Goal: Information Seeking & Learning: Find contact information

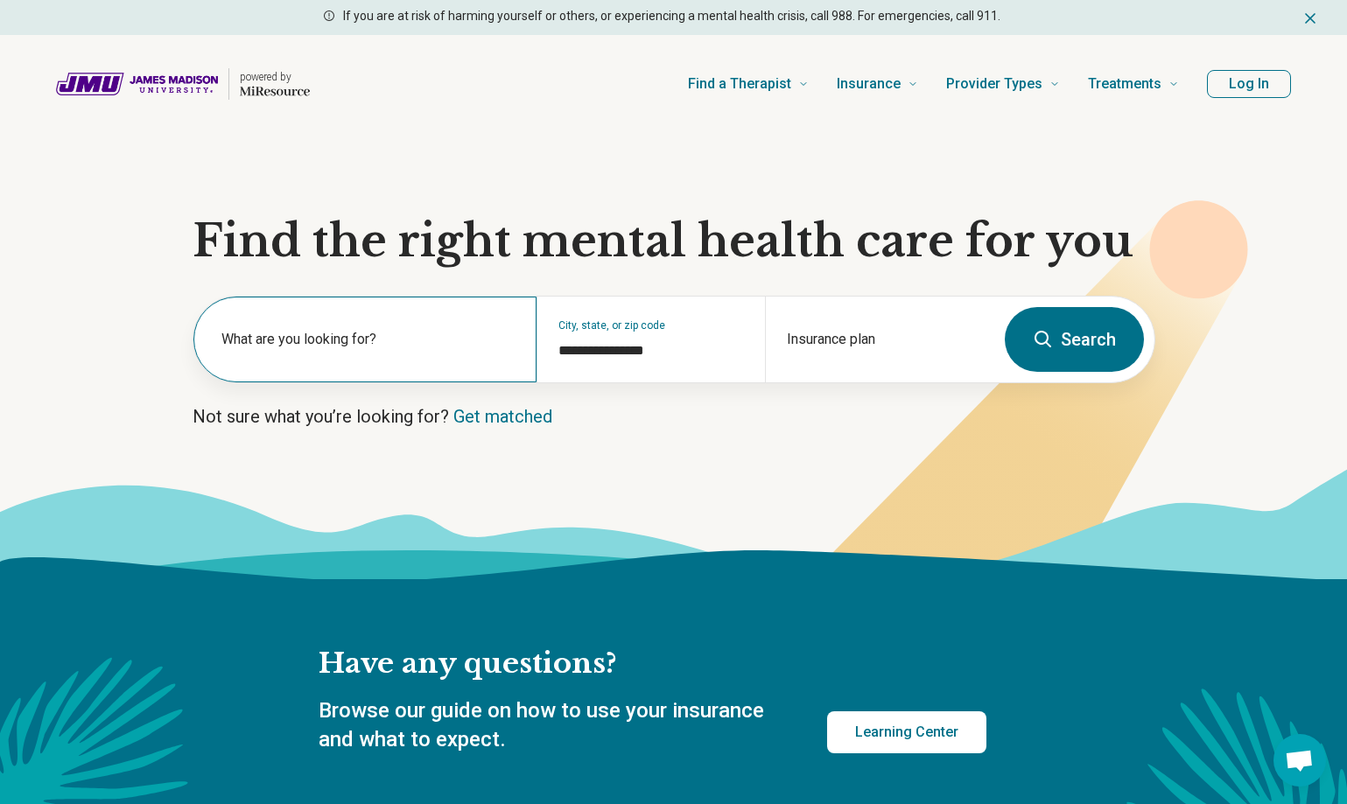
click at [347, 331] on label "What are you looking for?" at bounding box center [368, 339] width 294 height 21
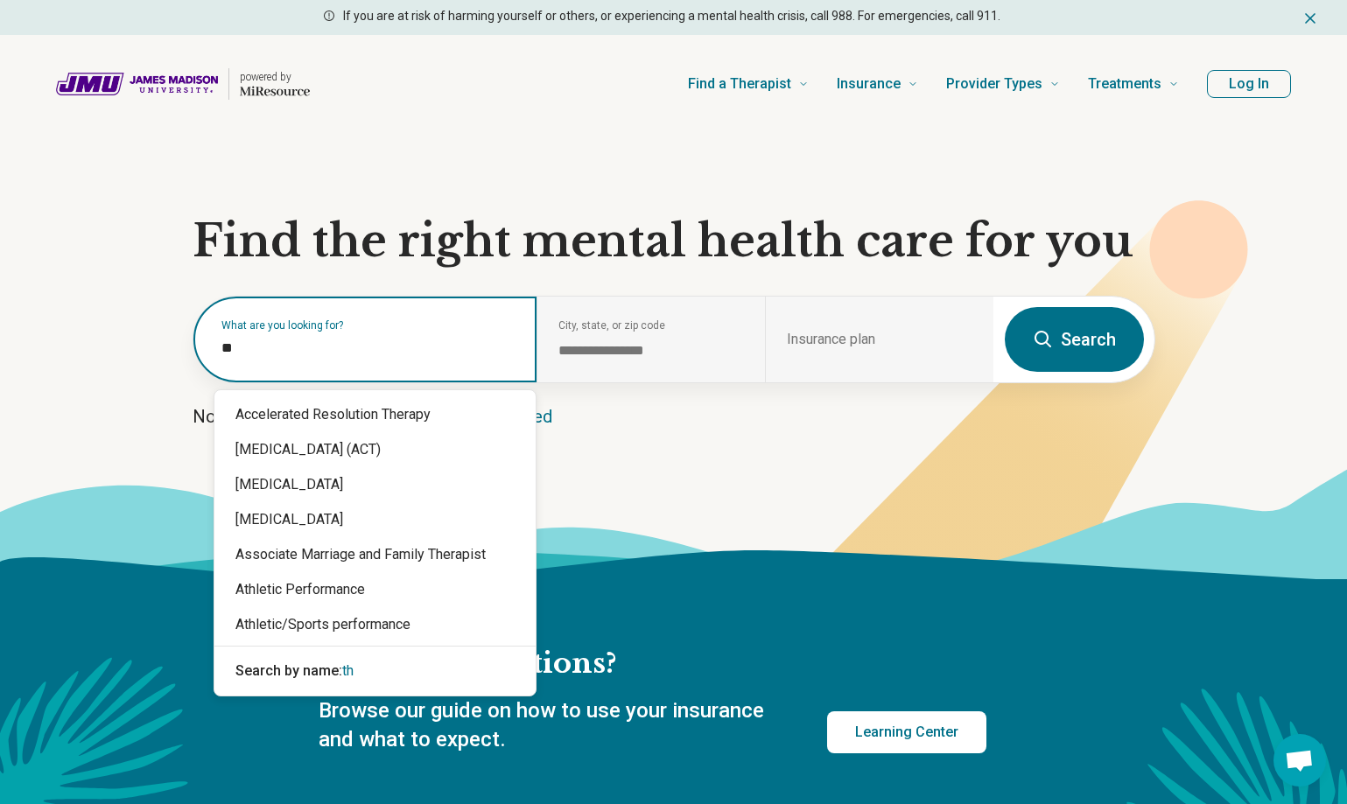
type input "*"
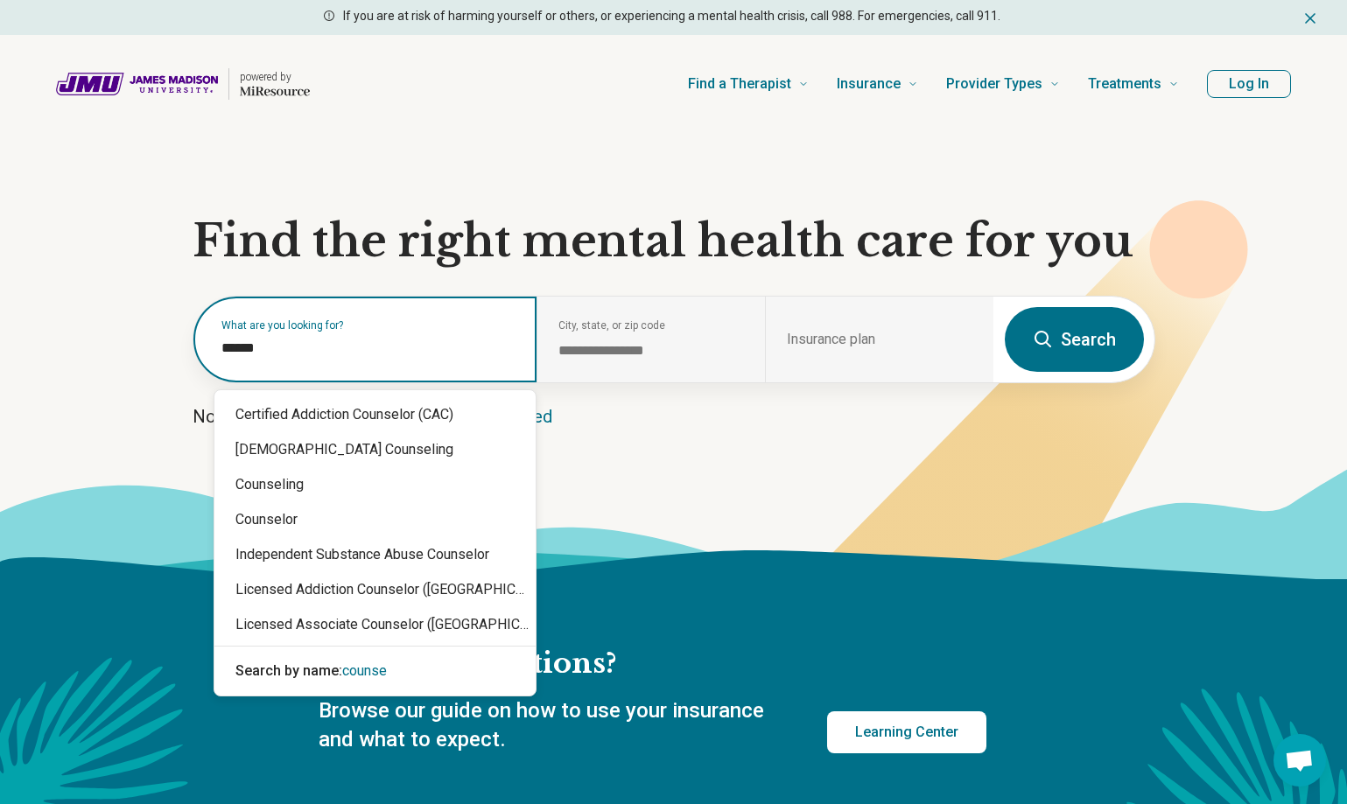
type input "*******"
click at [298, 523] on div "Counselor" at bounding box center [374, 519] width 321 height 35
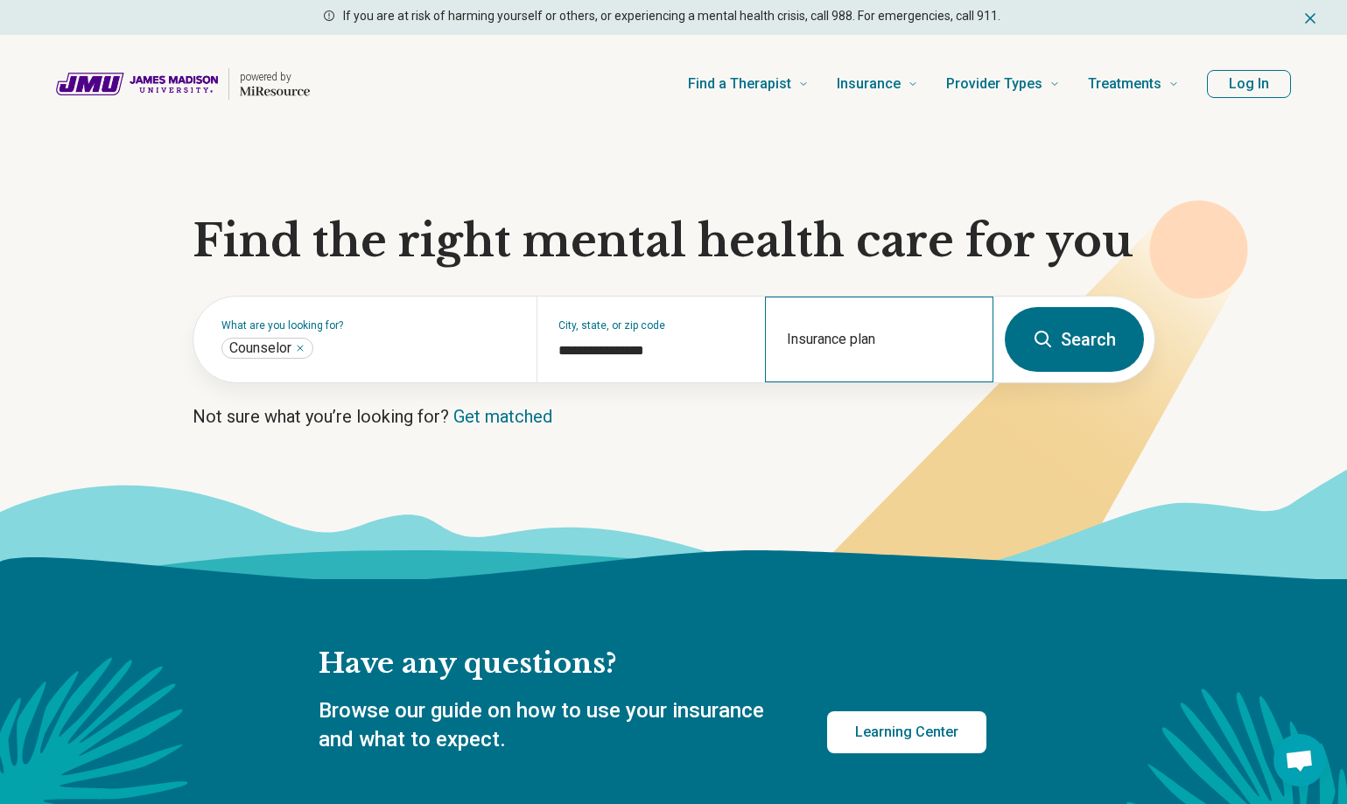
click at [830, 342] on div "Insurance plan" at bounding box center [879, 340] width 228 height 86
click at [1072, 344] on button "Search" at bounding box center [1073, 339] width 139 height 65
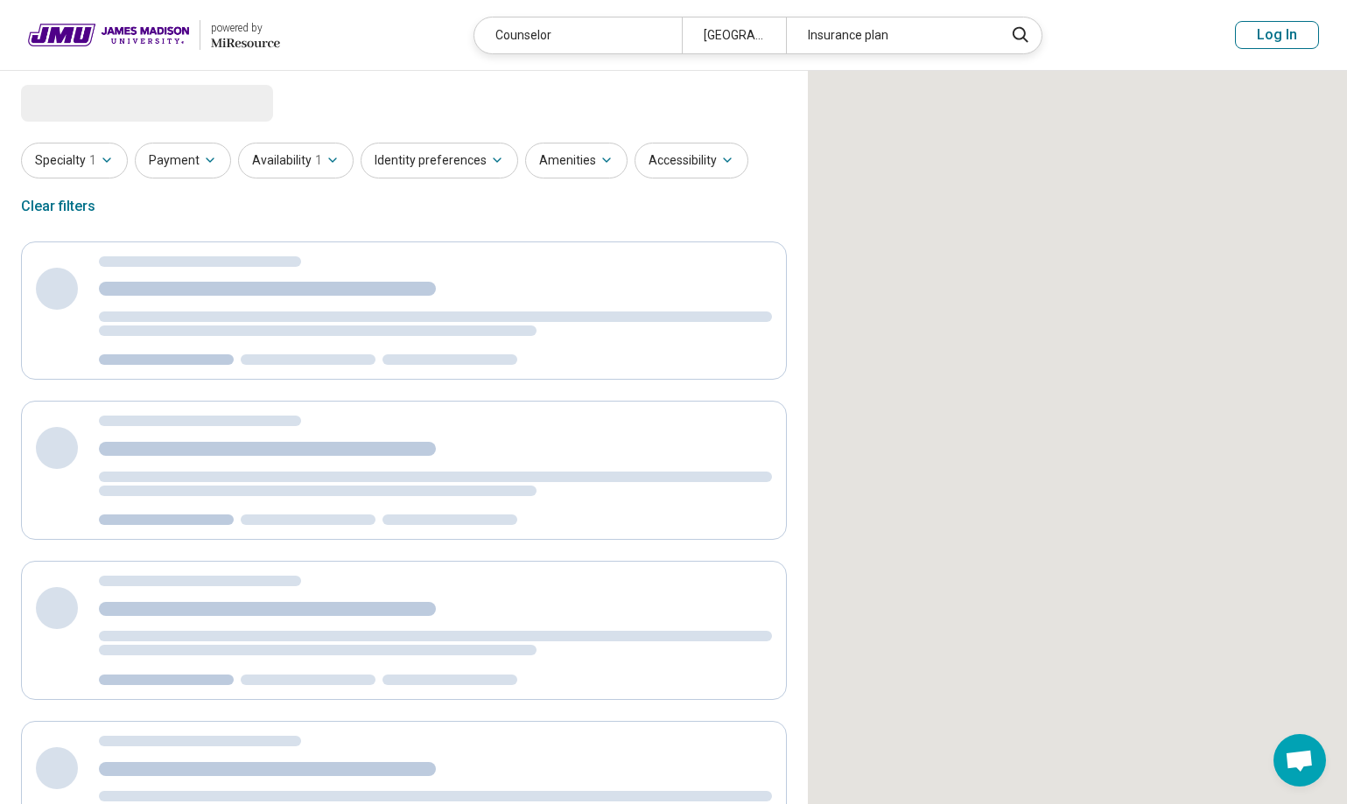
select select "***"
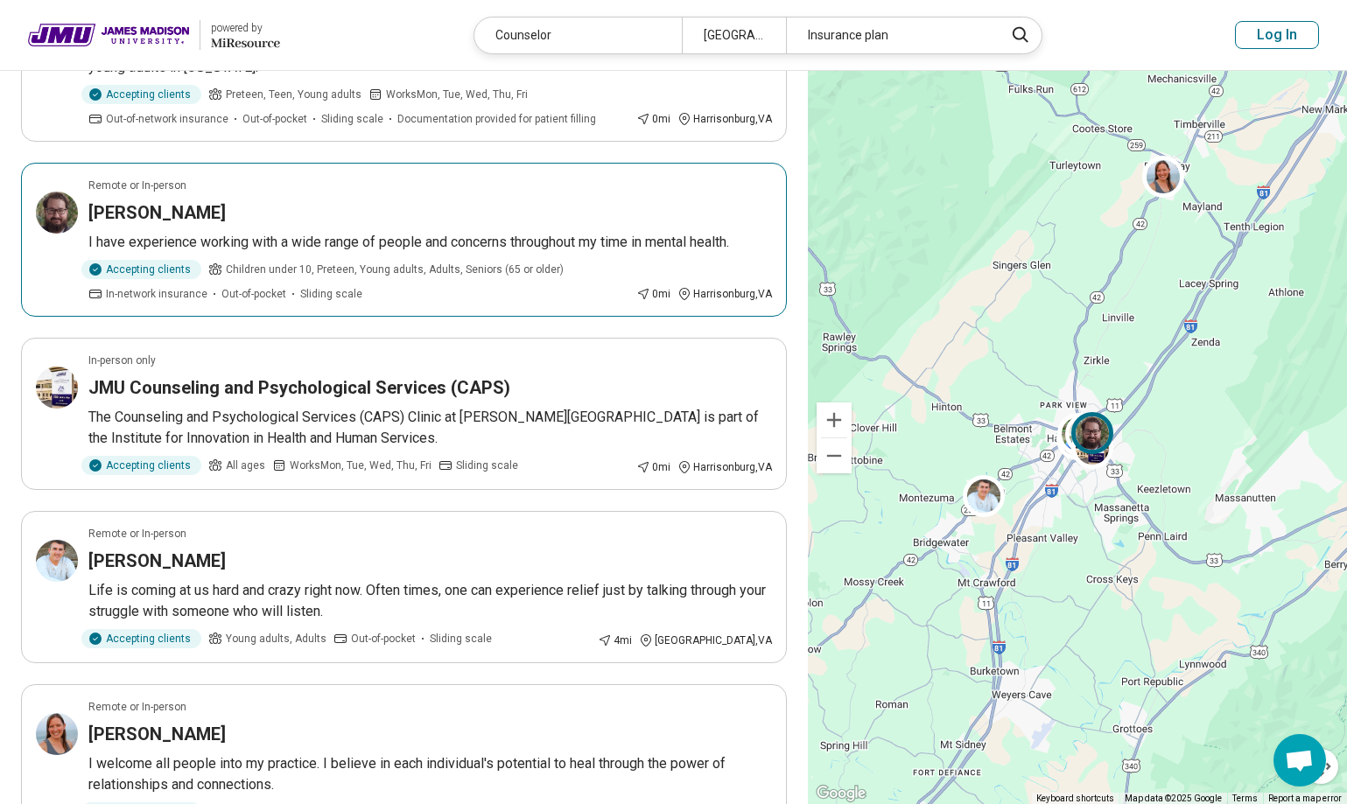
scroll to position [875, 0]
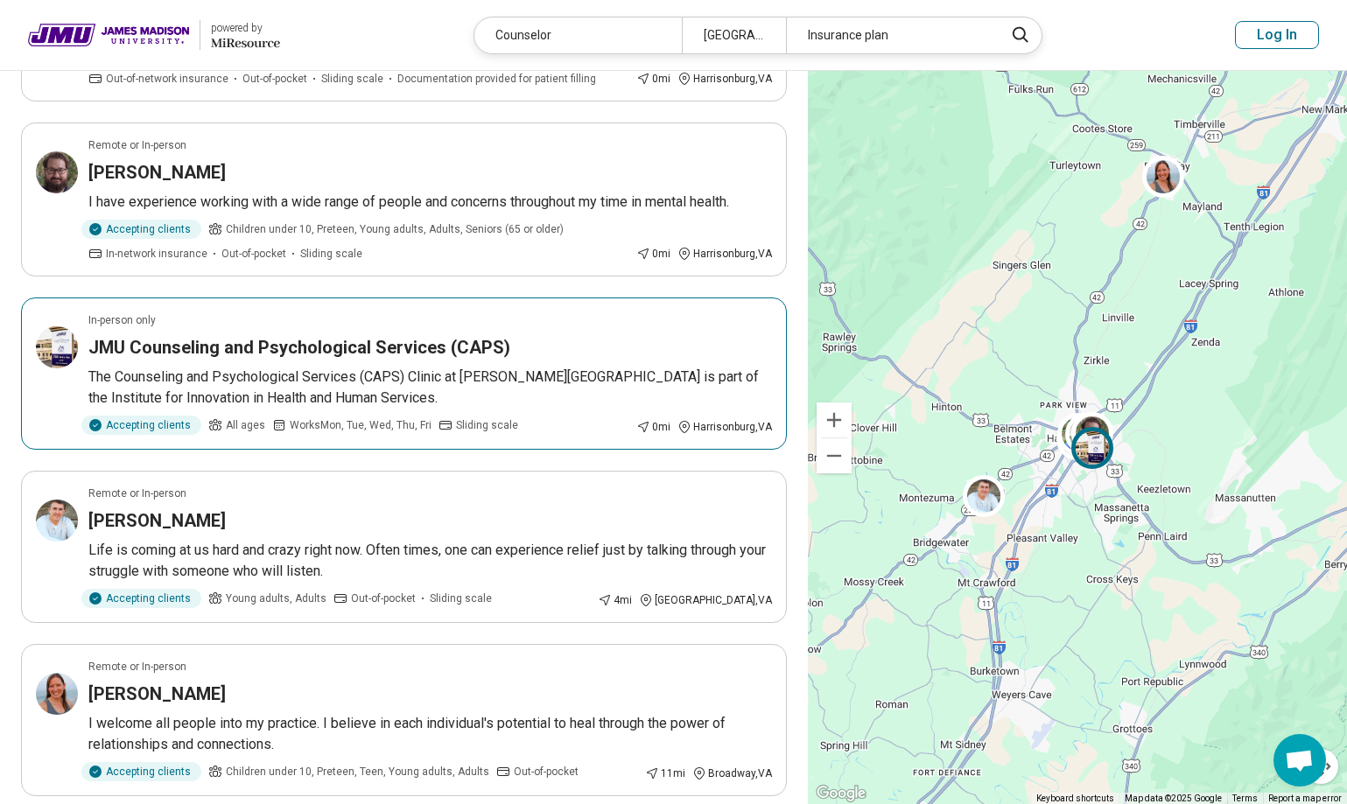
click at [438, 351] on h3 "JMU Counseling and Psychological Services (CAPS)" at bounding box center [299, 347] width 422 height 24
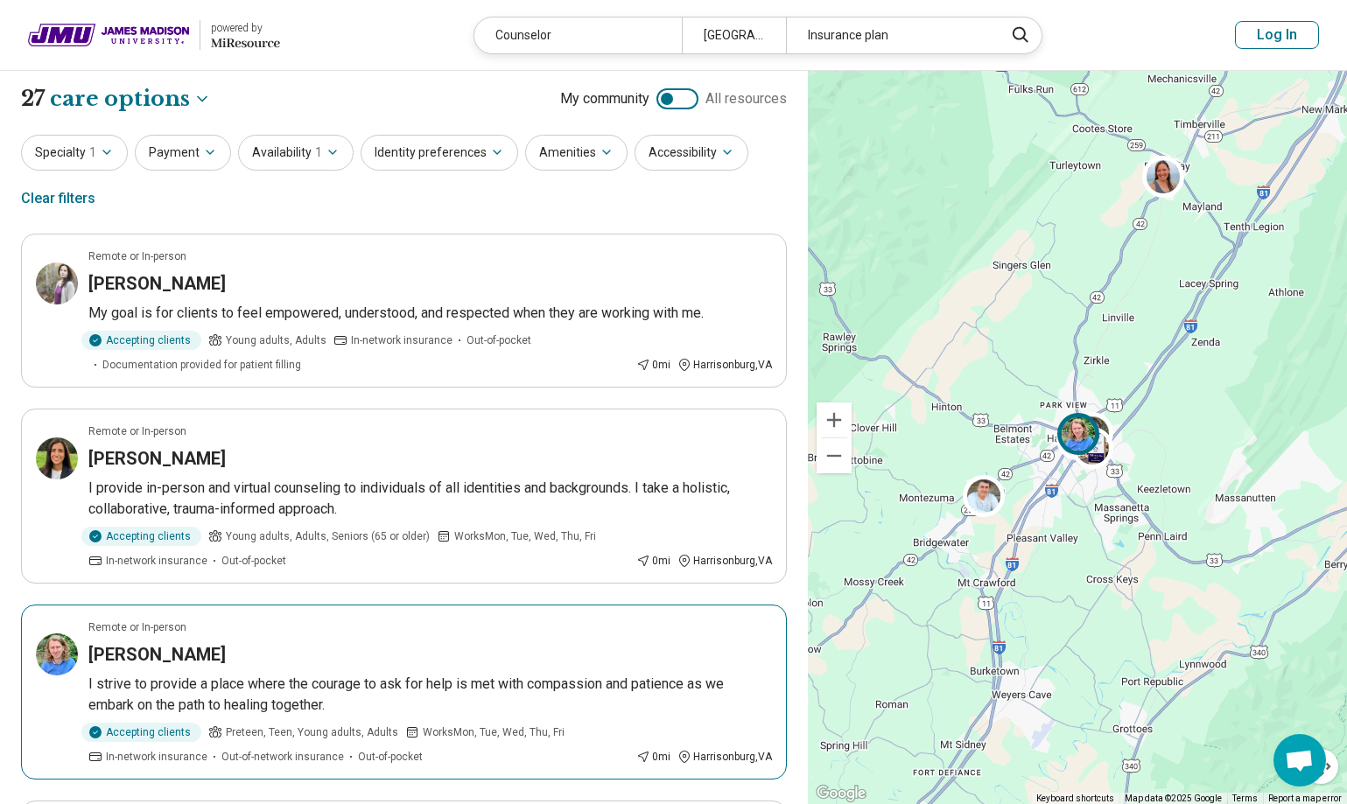
scroll to position [0, 0]
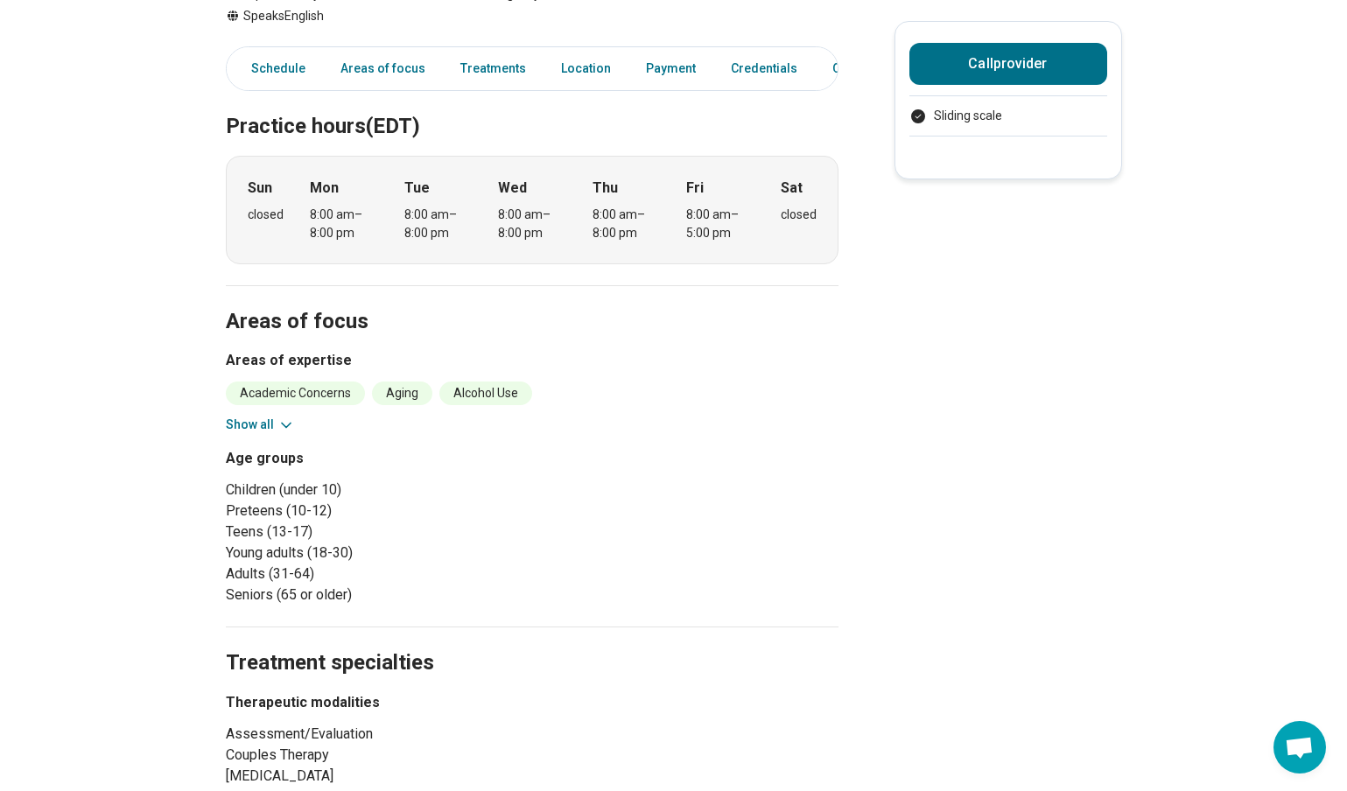
scroll to position [525, 0]
